Goal: Check status: Check status

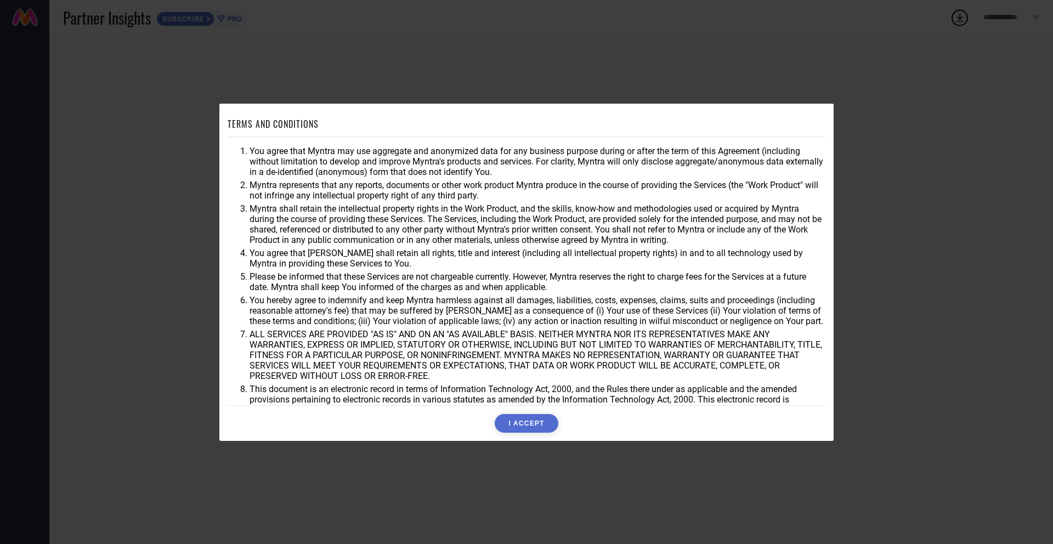
scroll to position [19, 0]
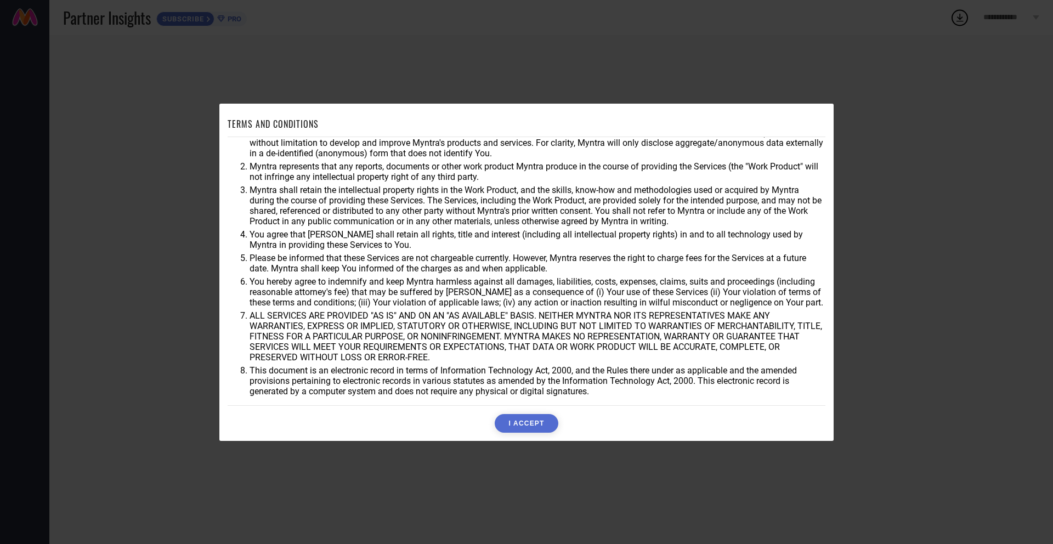
click at [525, 425] on button "I ACCEPT" at bounding box center [526, 423] width 63 height 19
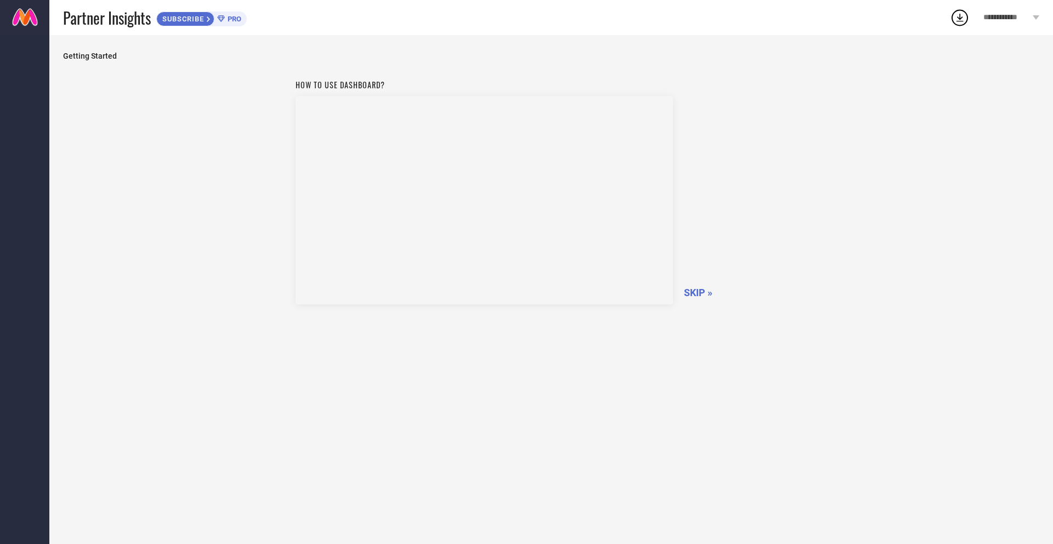
click at [691, 293] on span "SKIP »" at bounding box center [698, 293] width 29 height 12
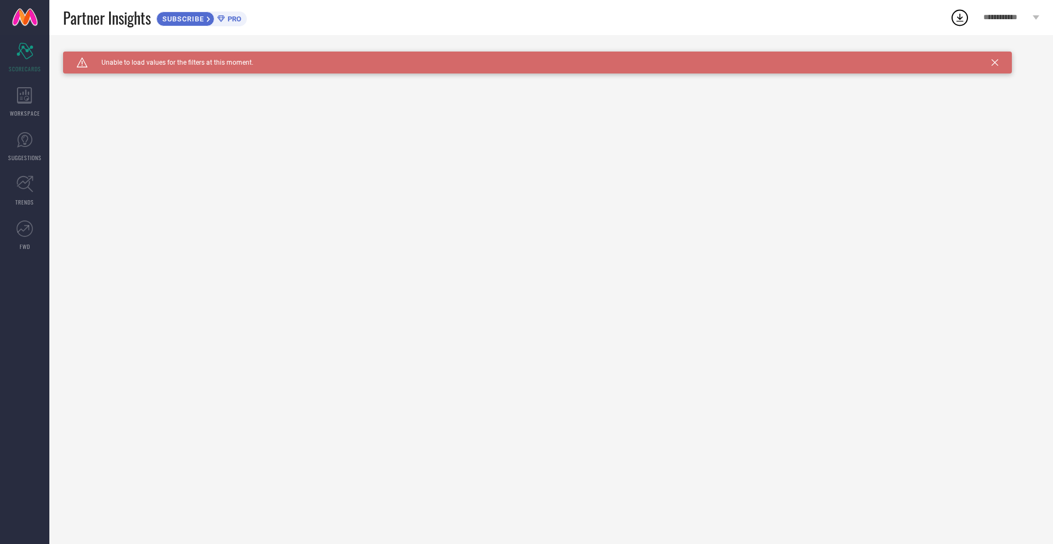
click at [994, 66] on div "Caution Created with Sketch. Unable to load values for the filters at this mome…" at bounding box center [537, 63] width 949 height 22
click at [23, 14] on link at bounding box center [24, 17] width 49 height 35
